Goal: Task Accomplishment & Management: Use online tool/utility

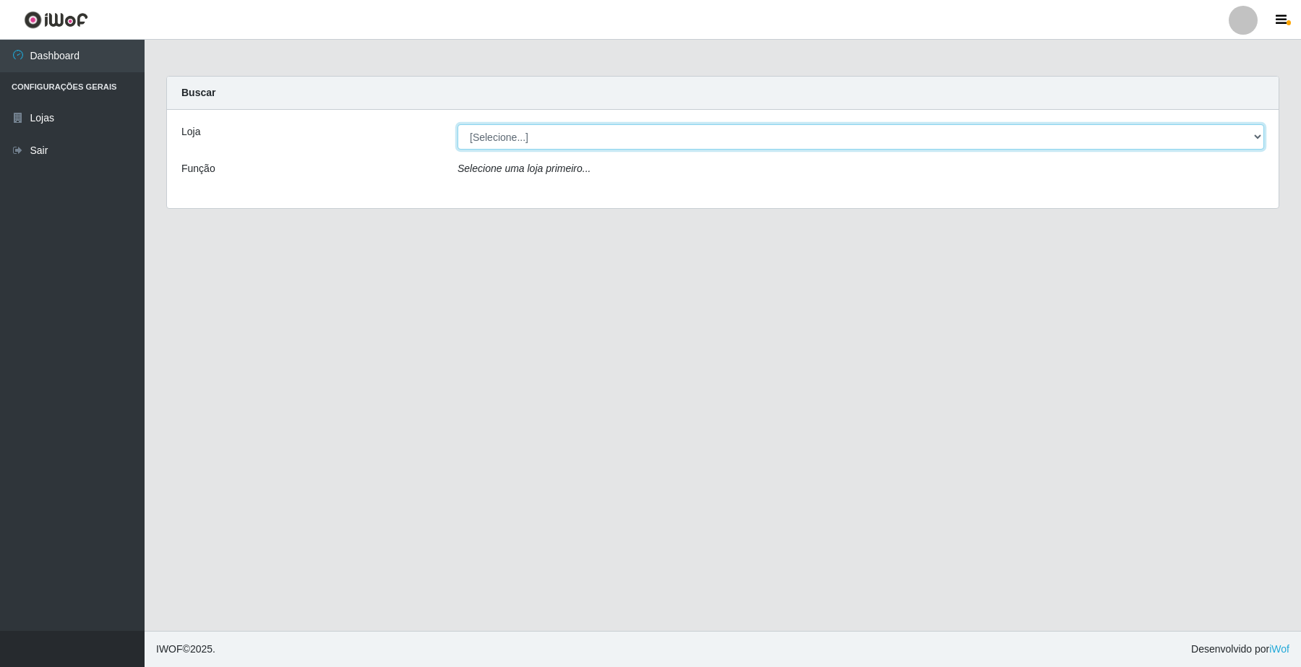
click at [478, 132] on select "[Selecione...] O Filezão - Centenário" at bounding box center [860, 136] width 806 height 25
select select "203"
click at [457, 124] on select "[Selecione...] O Filezão - Centenário" at bounding box center [860, 136] width 806 height 25
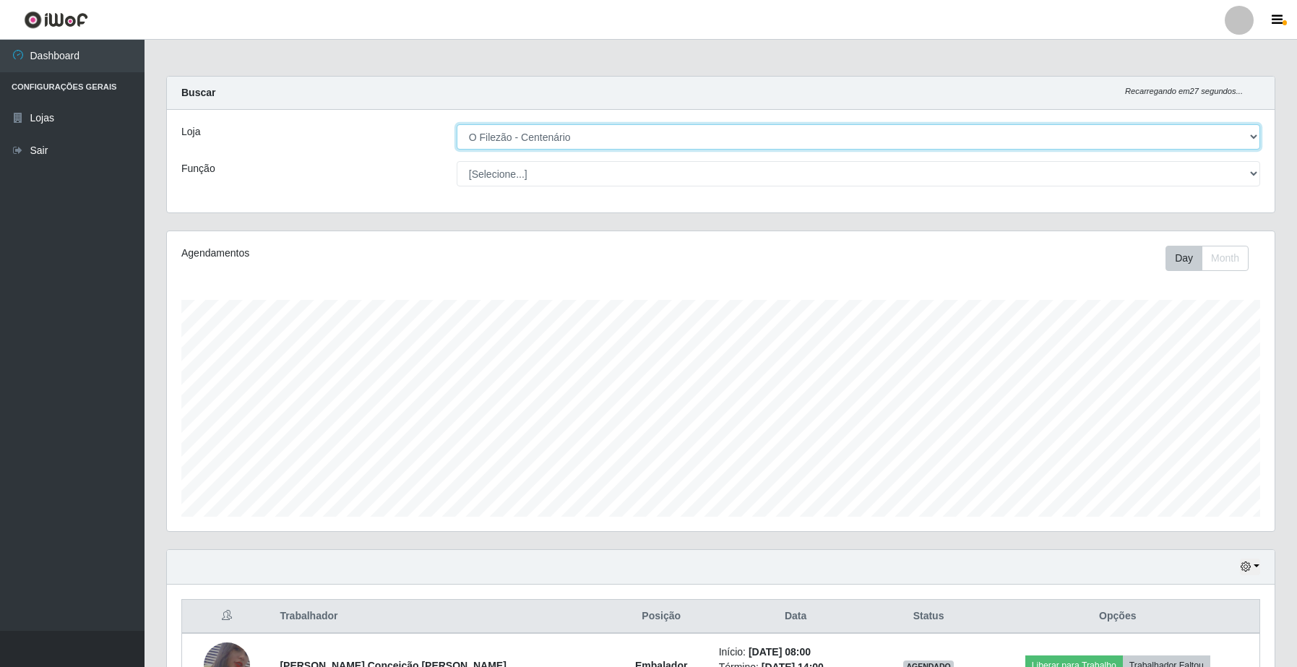
scroll to position [358, 0]
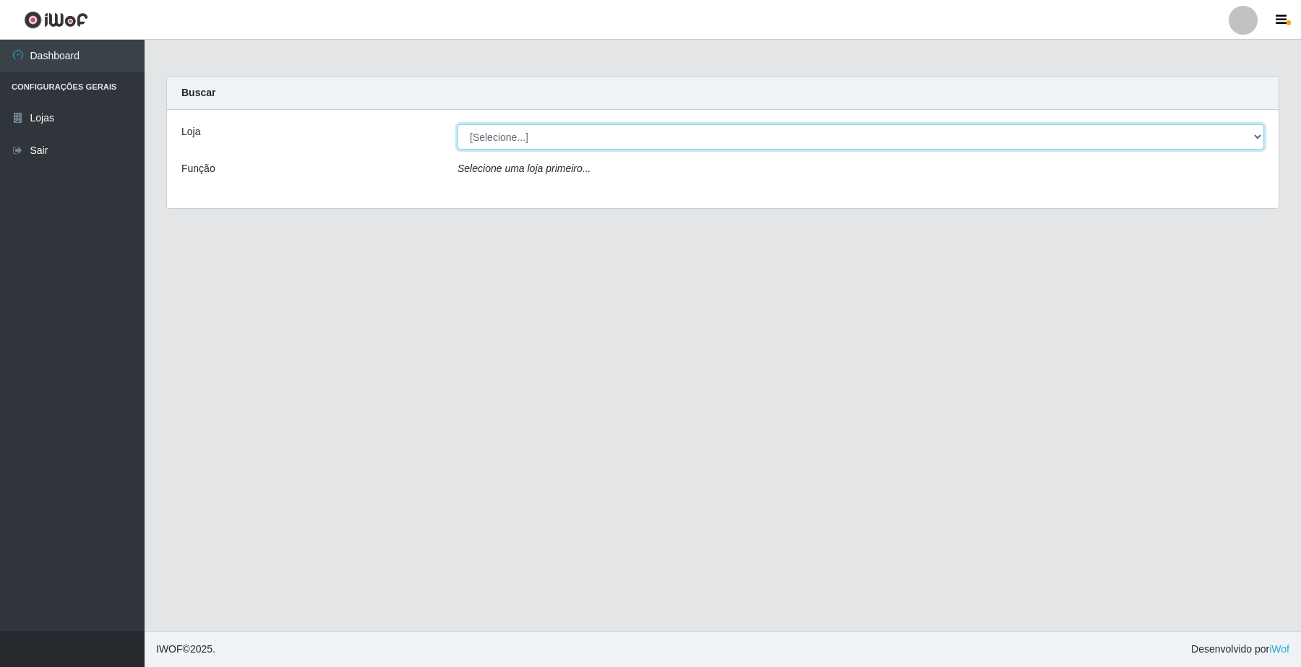
click at [496, 132] on select "[Selecione...] O Filezão - Centenário" at bounding box center [860, 136] width 806 height 25
select select "203"
click at [457, 124] on select "[Selecione...] O Filezão - Centenário" at bounding box center [860, 136] width 806 height 25
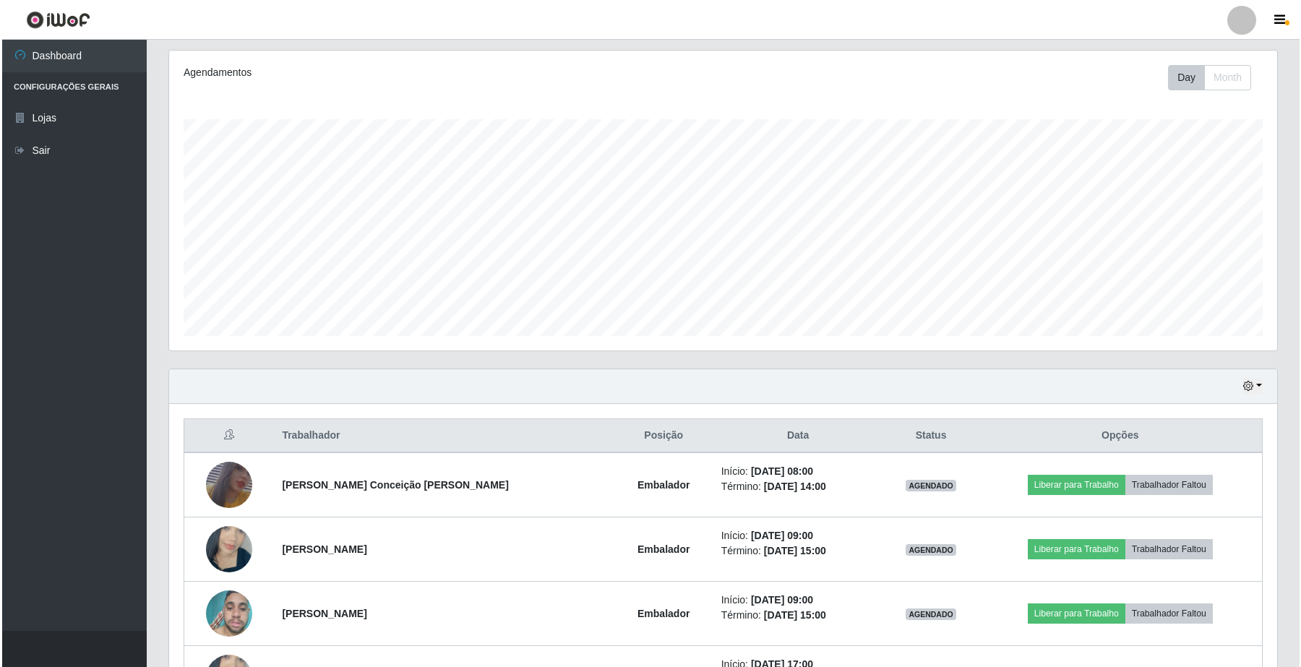
scroll to position [271, 0]
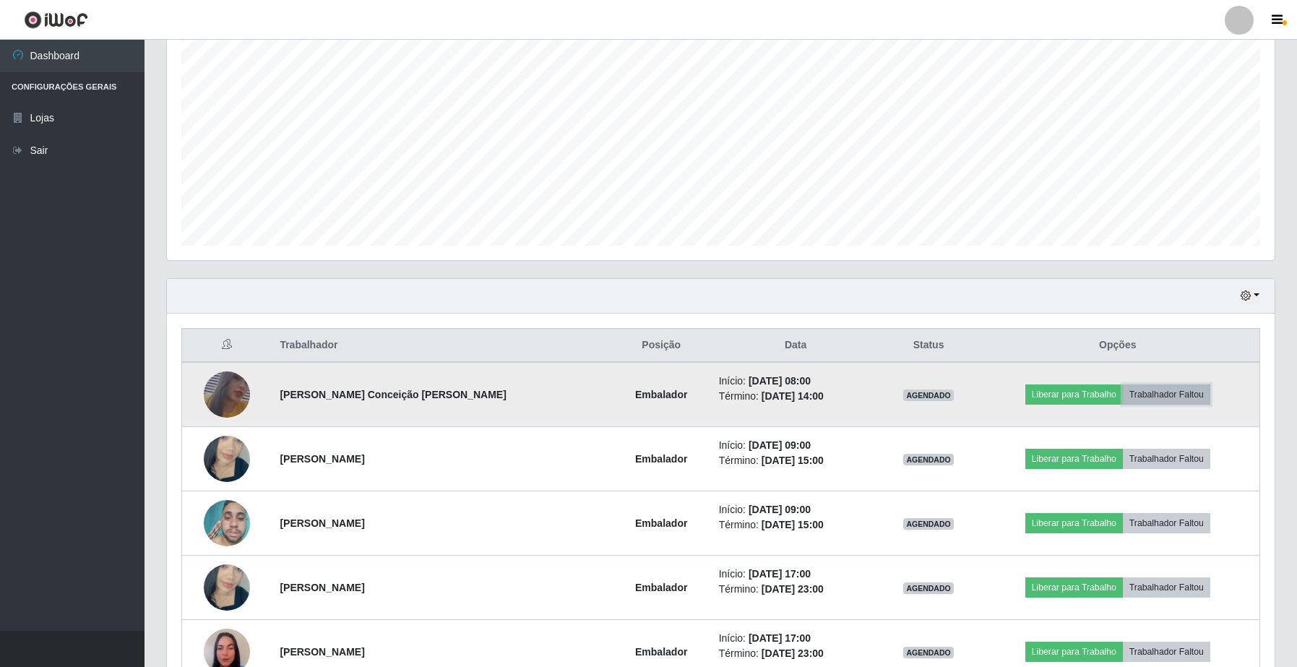
click at [1186, 400] on button "Trabalhador Faltou" at bounding box center [1166, 394] width 87 height 20
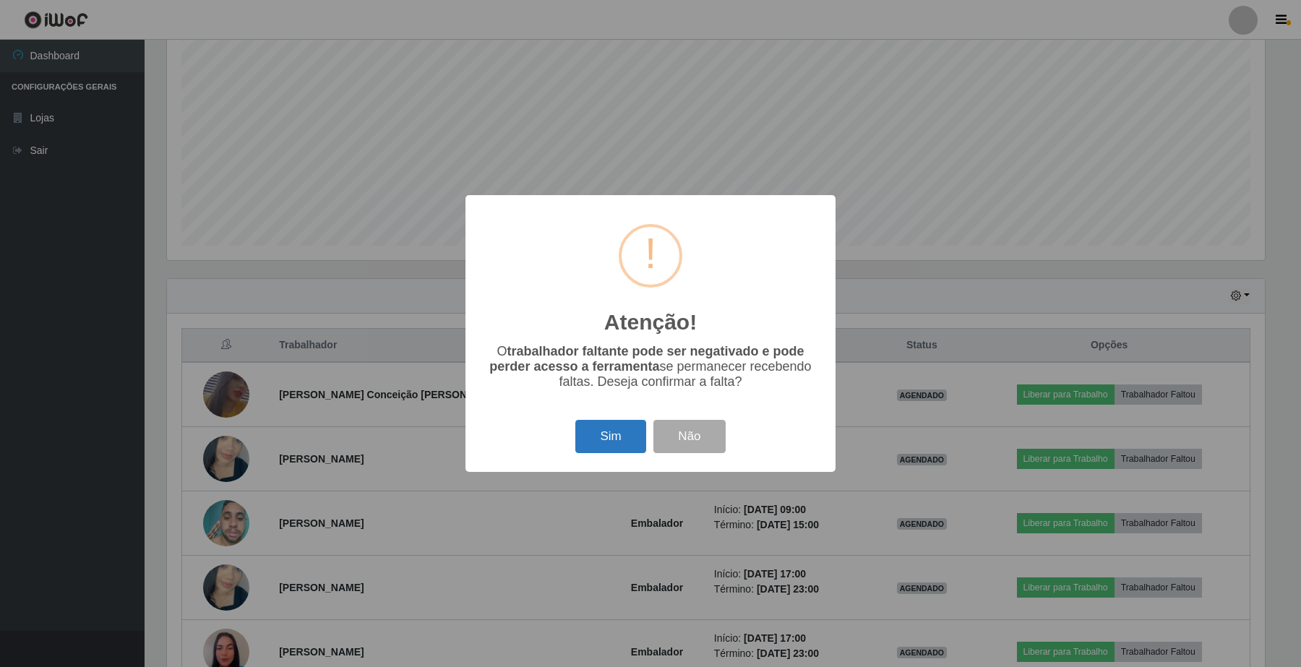
click at [611, 443] on button "Sim" at bounding box center [610, 437] width 70 height 34
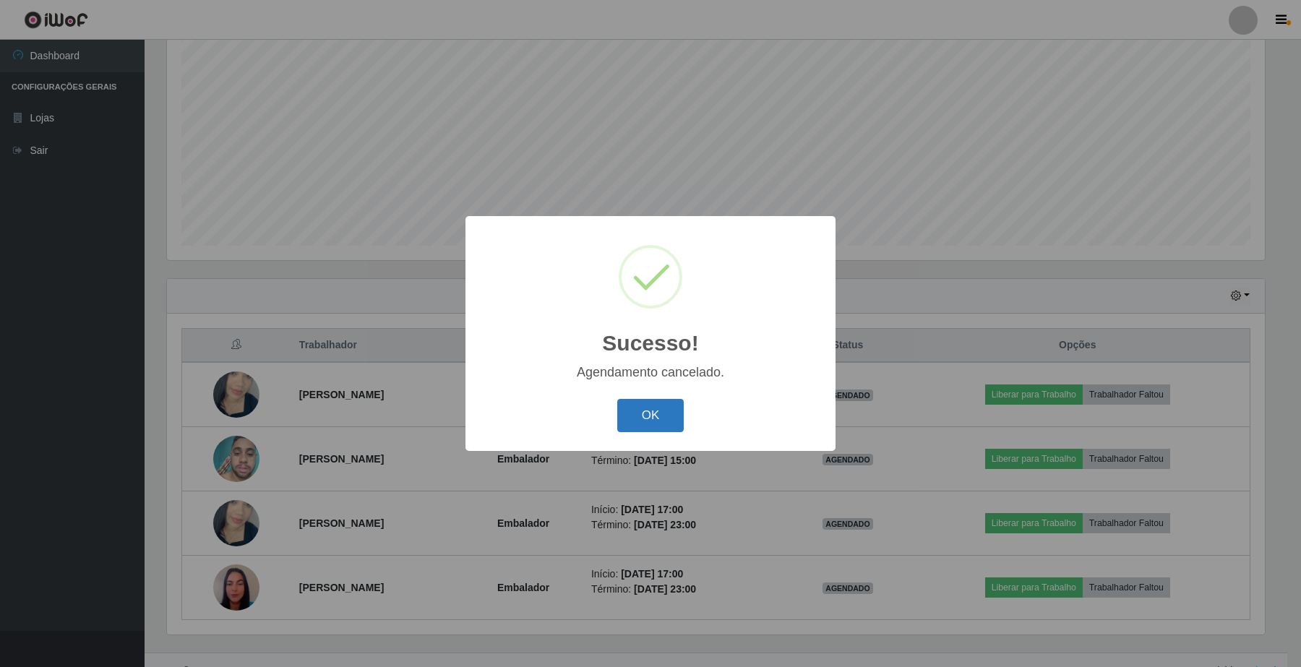
click at [644, 419] on button "OK" at bounding box center [650, 416] width 67 height 34
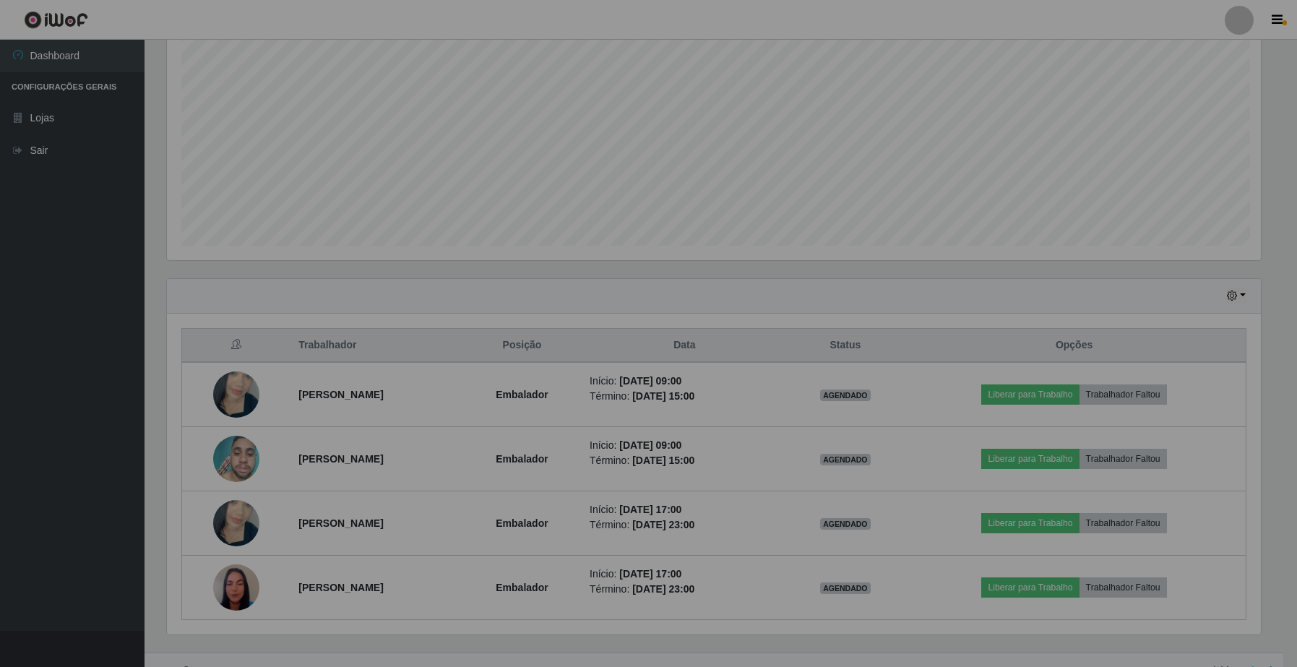
scroll to position [301, 1107]
